Goal: Information Seeking & Learning: Learn about a topic

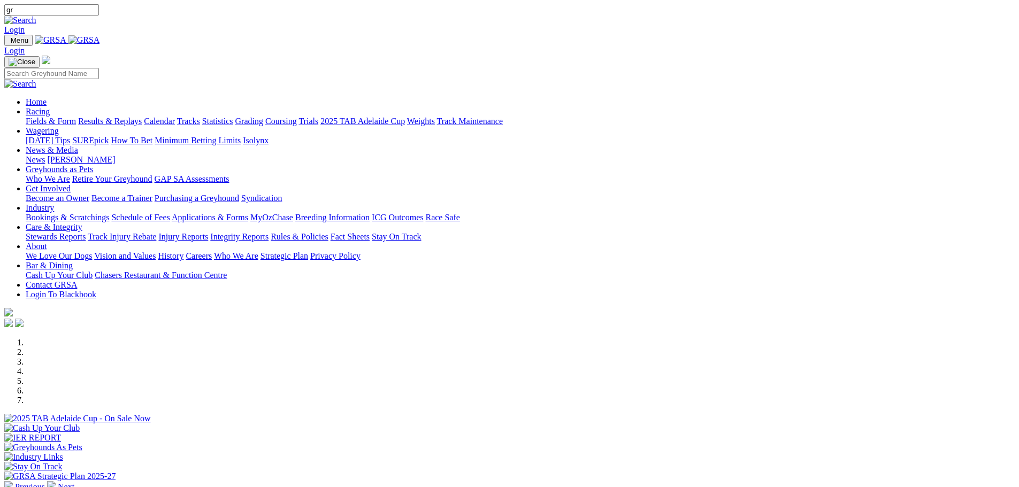
type input "g"
click at [50, 107] on link "Racing" at bounding box center [38, 111] width 24 height 9
click at [76, 117] on link "Fields & Form" at bounding box center [51, 121] width 50 height 9
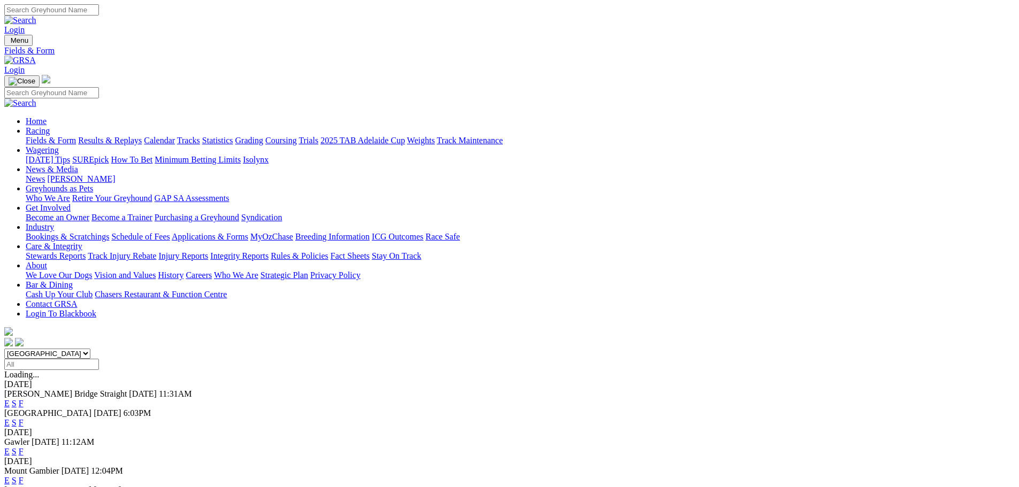
click at [24, 418] on link "F" at bounding box center [21, 422] width 5 height 9
